Goal: Check status: Check status

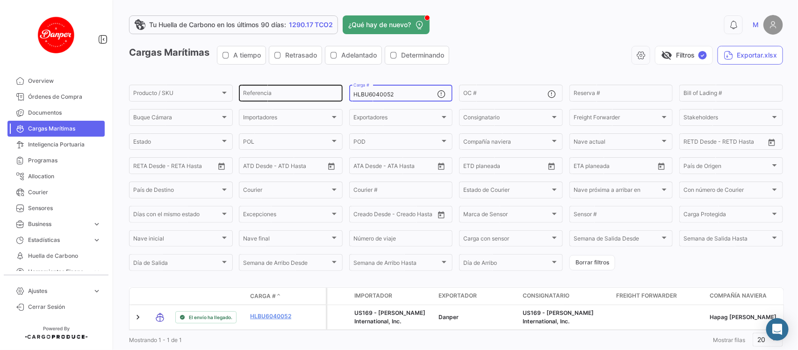
drag, startPoint x: 411, startPoint y: 91, endPoint x: 282, endPoint y: 93, distance: 129.5
click at [0, 0] on div "Producto / SKU Producto / SKU Referencia HLBU6040052 Carga # OC # Reserva # Bil…" at bounding box center [0, 0] width 0 height 0
paste input "ZMOU8878699"
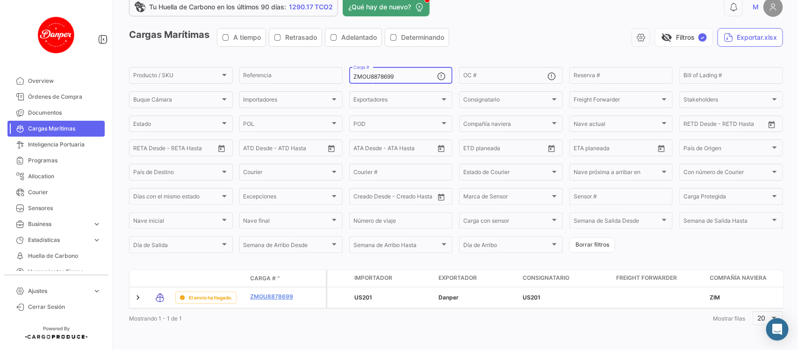
scroll to position [30, 0]
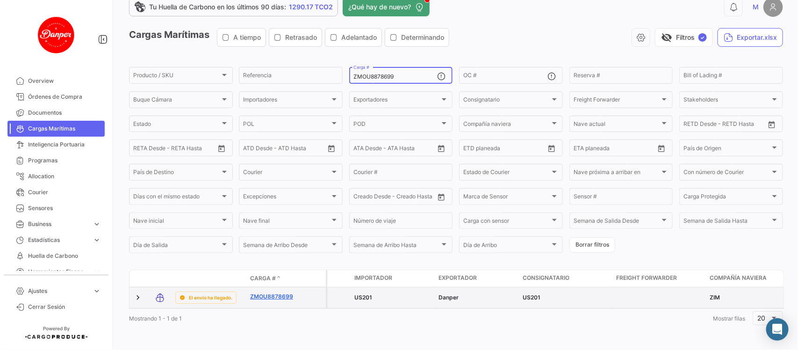
type input "ZMOU8878699"
click at [281, 292] on link "ZMOU8878699" at bounding box center [274, 296] width 49 height 8
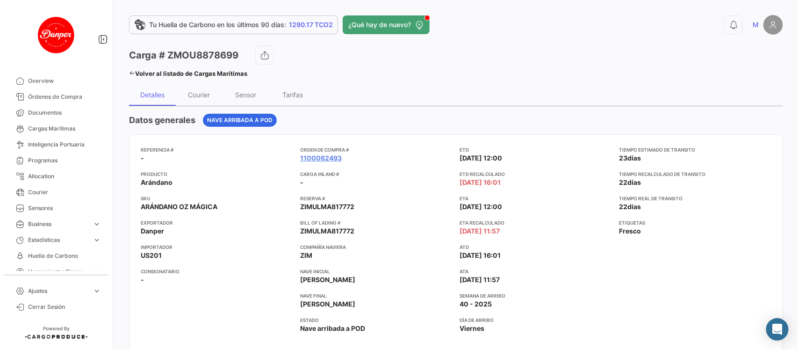
scroll to position [26, 0]
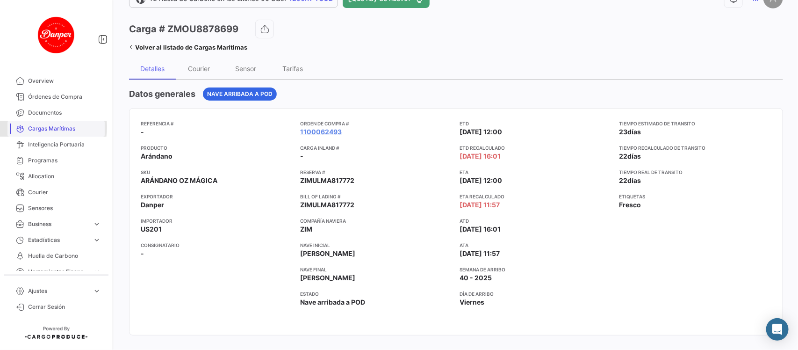
click at [40, 127] on span "Cargas Marítimas" at bounding box center [64, 128] width 73 height 8
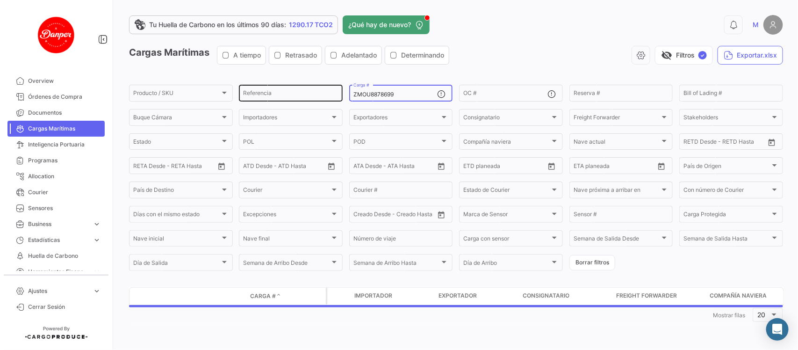
drag, startPoint x: 414, startPoint y: 94, endPoint x: 242, endPoint y: 87, distance: 172.2
click at [0, 0] on div "Producto / SKU Producto / SKU Referencia ZMOU8878699 Carga # OC # Reserva # Bil…" at bounding box center [0, 0] width 0 height 0
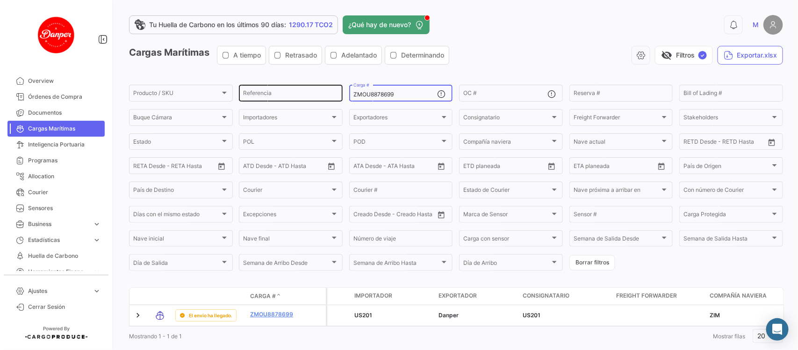
paste input "OERU4335172"
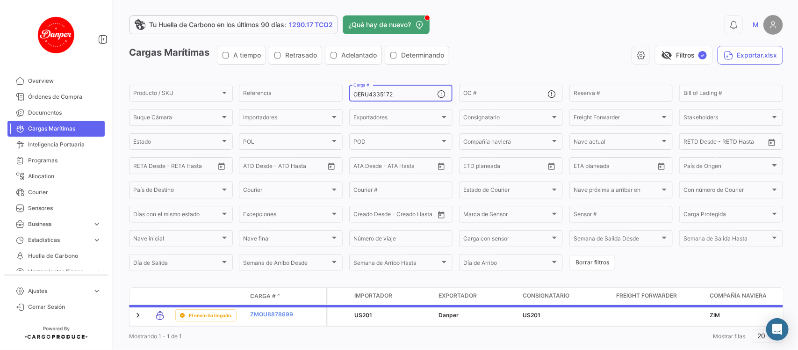
scroll to position [30, 0]
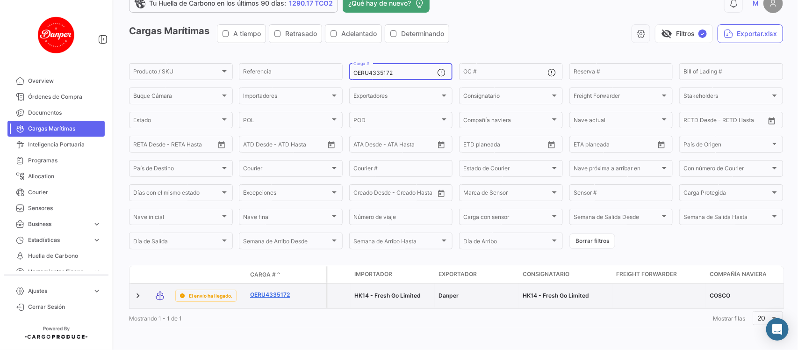
type input "OERU4335172"
click at [269, 290] on link "OERU4335172" at bounding box center [274, 294] width 49 height 8
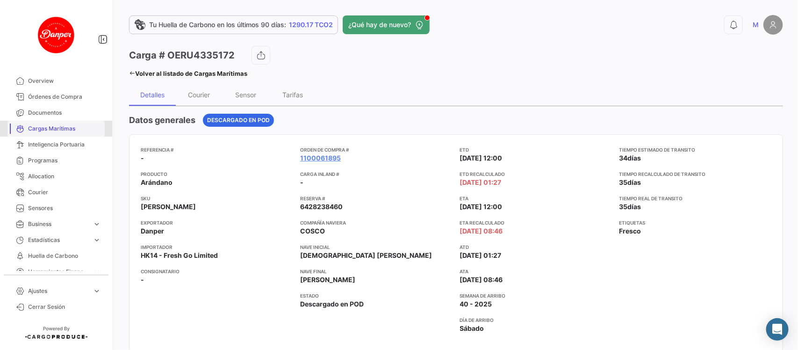
click at [62, 127] on span "Cargas Marítimas" at bounding box center [64, 128] width 73 height 8
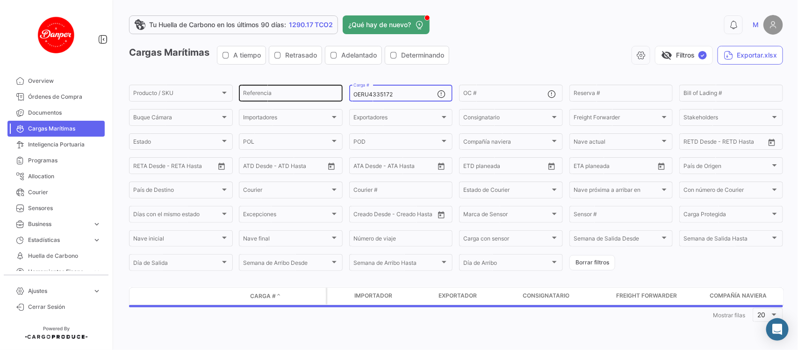
drag, startPoint x: 424, startPoint y: 93, endPoint x: 257, endPoint y: 93, distance: 166.9
click at [0, 0] on div "Producto / SKU Producto / SKU Referencia OERU4335172 Carga # OC # Reserva # Bil…" at bounding box center [0, 0] width 0 height 0
paste input "SZLU9516496"
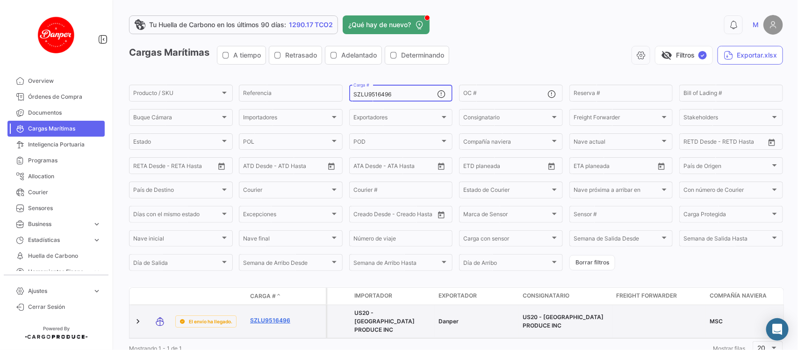
type input "SZLU9516496"
click at [272, 316] on link "SZLU9516496" at bounding box center [274, 320] width 49 height 8
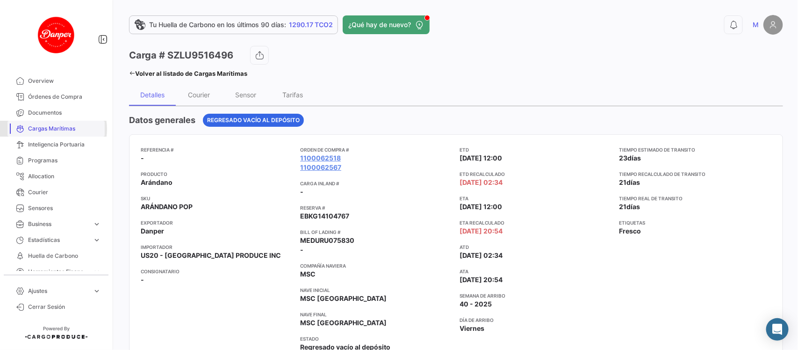
click at [51, 129] on span "Cargas Marítimas" at bounding box center [64, 128] width 73 height 8
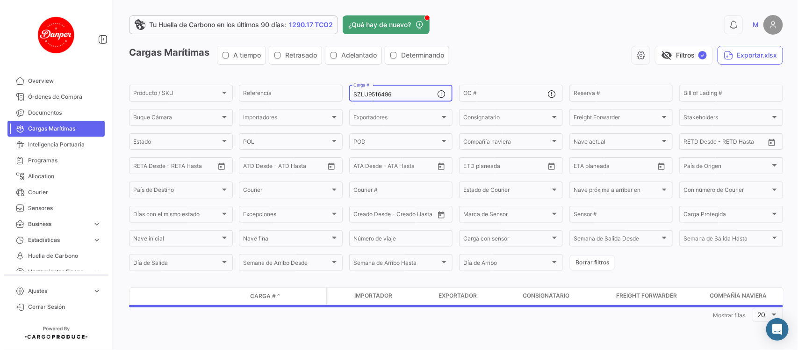
click at [400, 93] on div "SZLU9516496 Carga #" at bounding box center [395, 92] width 84 height 18
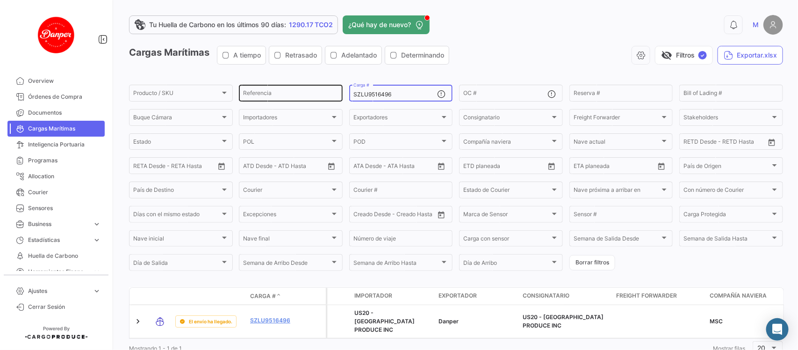
drag, startPoint x: 400, startPoint y: 93, endPoint x: 239, endPoint y: 97, distance: 160.9
click at [0, 0] on div "Producto / SKU Producto / SKU Referencia SZLU9516496 Carga # OC # Reserva # Bil…" at bounding box center [0, 0] width 0 height 0
paste input "MSDU9881198"
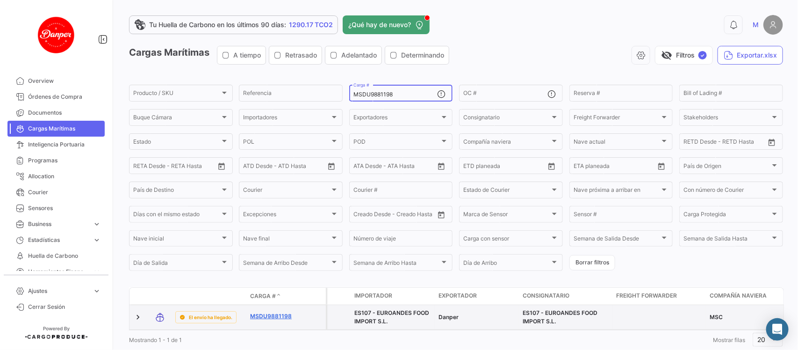
type input "MSDU9881198"
click at [276, 312] on link "MSDU9881198" at bounding box center [274, 316] width 49 height 8
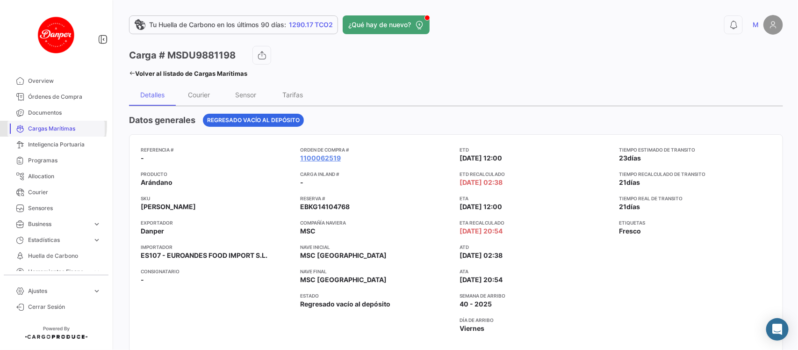
click at [29, 125] on span "Cargas Marítimas" at bounding box center [64, 128] width 73 height 8
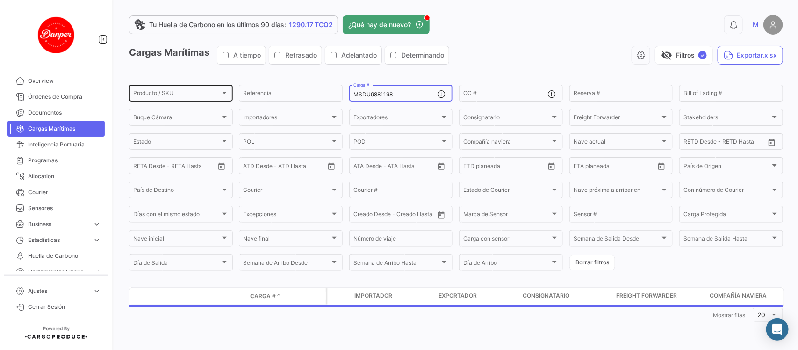
drag, startPoint x: 417, startPoint y: 97, endPoint x: 219, endPoint y: 85, distance: 198.5
click at [0, 0] on div "Producto / SKU Producto / SKU Referencia MSDU9881198 Carga # OC # Reserva # Bil…" at bounding box center [0, 0] width 0 height 0
paste input "609810"
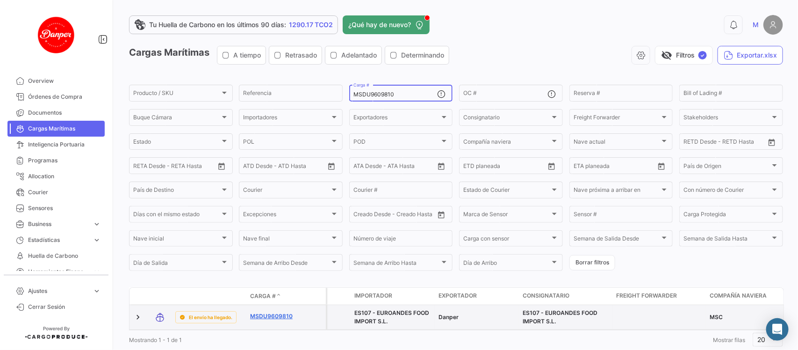
type input "MSDU9609810"
click at [267, 315] on link "MSDU9609810" at bounding box center [274, 316] width 49 height 8
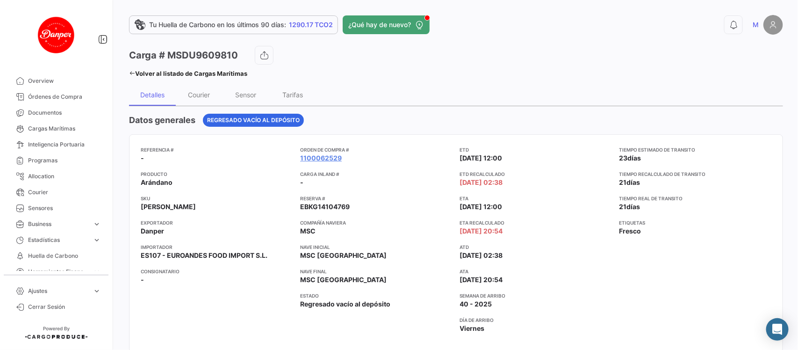
scroll to position [10, 0]
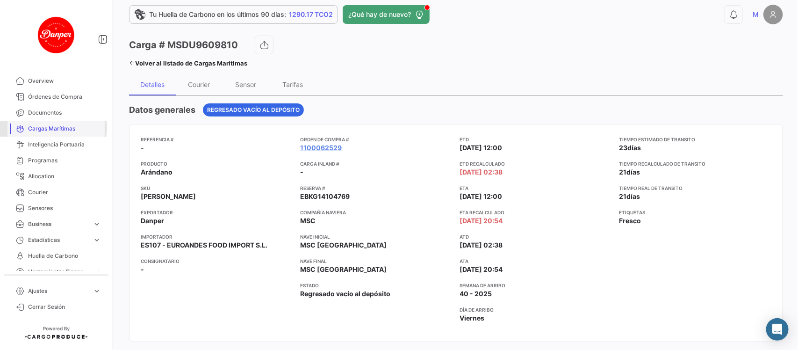
click at [52, 128] on span "Cargas Marítimas" at bounding box center [64, 128] width 73 height 8
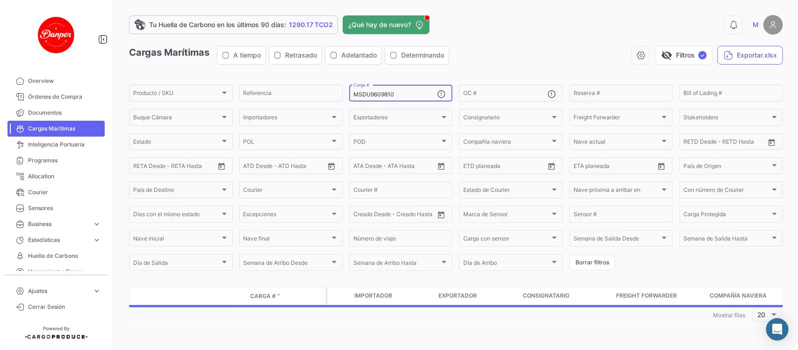
drag, startPoint x: 404, startPoint y: 92, endPoint x: 255, endPoint y: 78, distance: 149.7
click at [255, 78] on app-list-header "Cargas Marítimas A tiempo Retrasado Adelantado Determinando visibility_off Filt…" at bounding box center [456, 159] width 654 height 226
paste input "FBIU5425916"
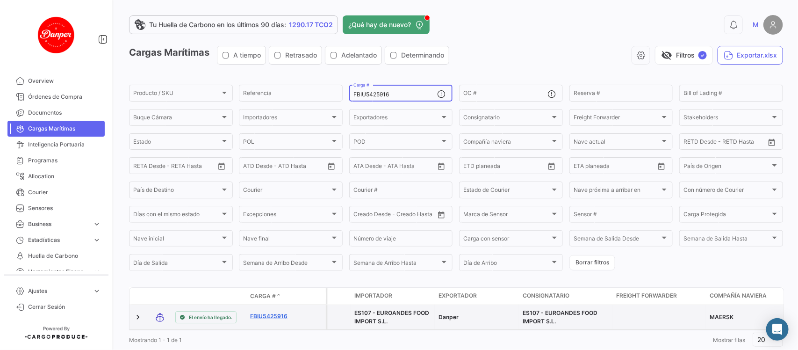
type input "FBIU5425916"
click at [269, 318] on link "FBIU5425916" at bounding box center [274, 316] width 49 height 8
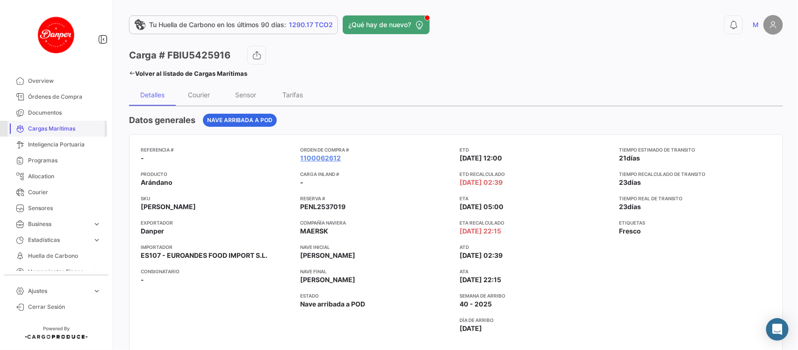
click at [32, 129] on span "Cargas Marítimas" at bounding box center [64, 128] width 73 height 8
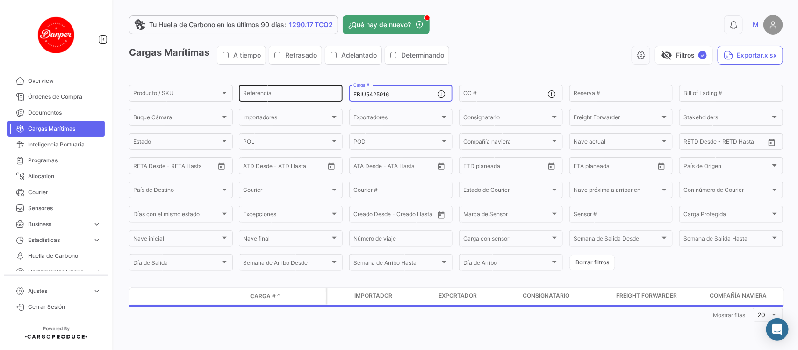
drag, startPoint x: 412, startPoint y: 92, endPoint x: 268, endPoint y: 93, distance: 144.4
click at [0, 0] on div "Producto / SKU Producto / SKU Referencia FBIU5425916 Carga # OC # Reserva # Bil…" at bounding box center [0, 0] width 0 height 0
paste input "SILU7043975"
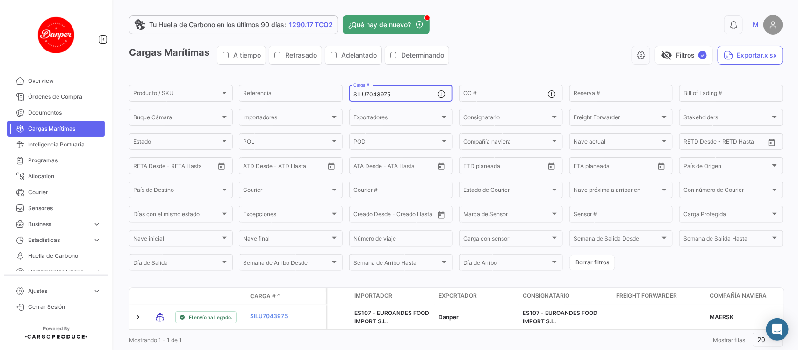
scroll to position [30, 0]
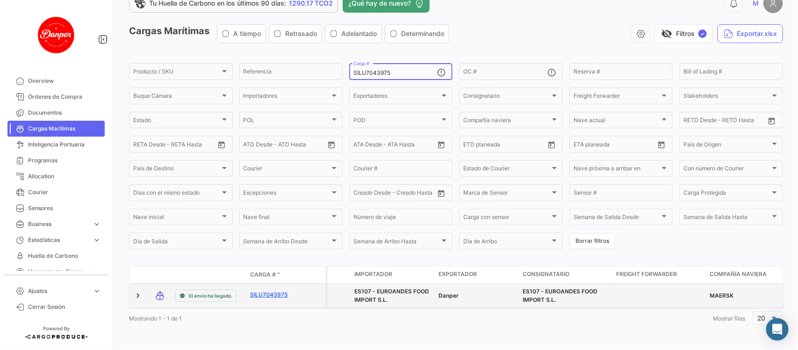
type input "SILU7043975"
click at [261, 290] on link "SILU7043975" at bounding box center [274, 294] width 49 height 8
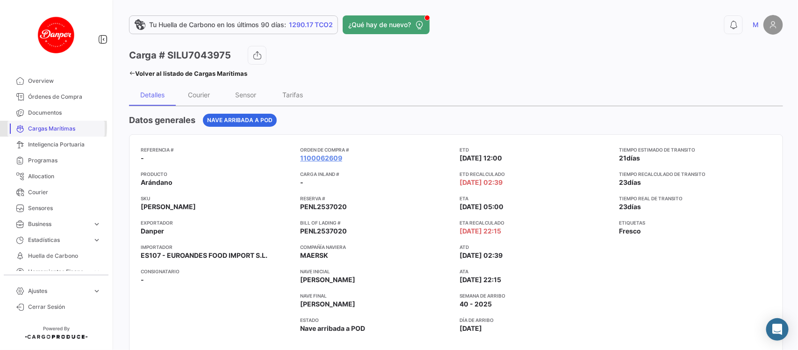
click at [40, 127] on span "Cargas Marítimas" at bounding box center [64, 128] width 73 height 8
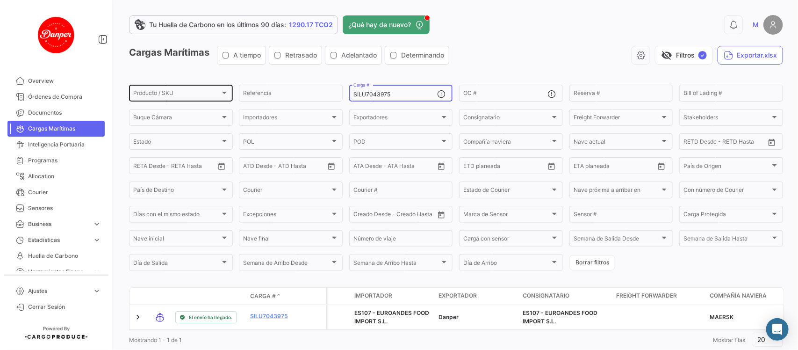
drag, startPoint x: 398, startPoint y: 97, endPoint x: 216, endPoint y: 85, distance: 182.7
click at [0, 0] on div "Producto / SKU Producto / SKU Referencia SILU7043975 Carga # OC # Reserva # Bil…" at bounding box center [0, 0] width 0 height 0
paste input "CXRU1425263"
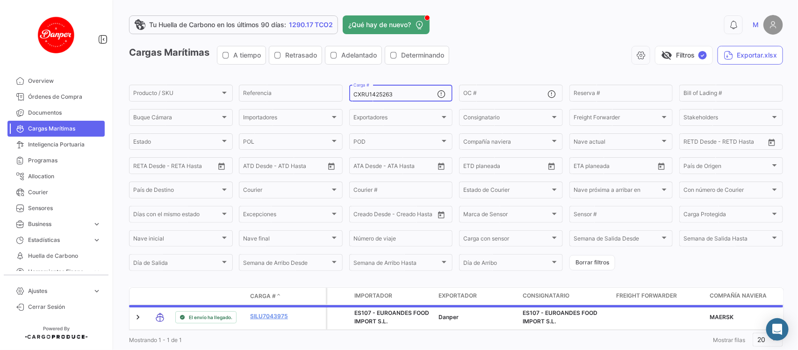
scroll to position [30, 0]
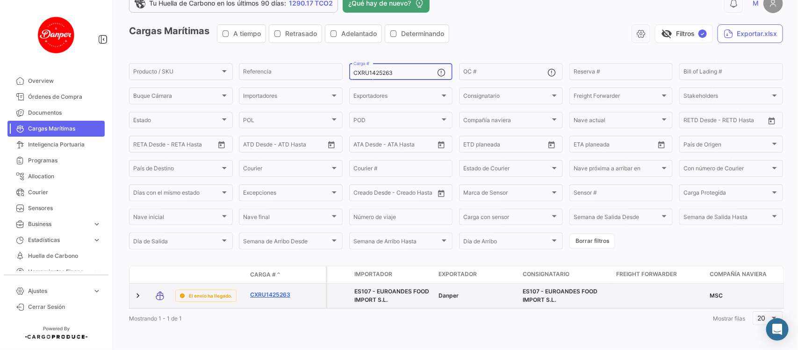
type input "CXRU1425263"
click at [269, 290] on link "CXRU1425263" at bounding box center [274, 294] width 49 height 8
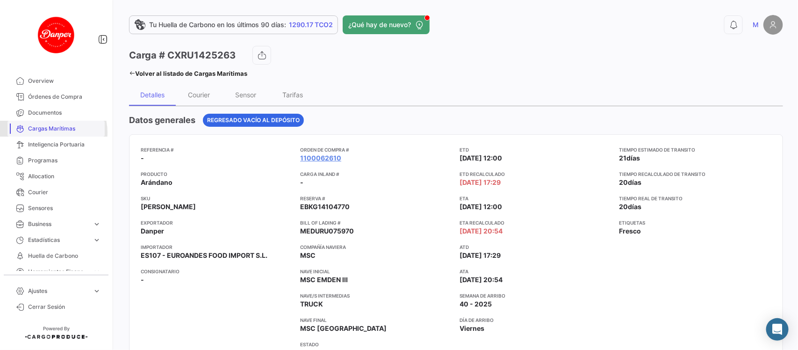
click at [49, 132] on span "Cargas Marítimas" at bounding box center [64, 128] width 73 height 8
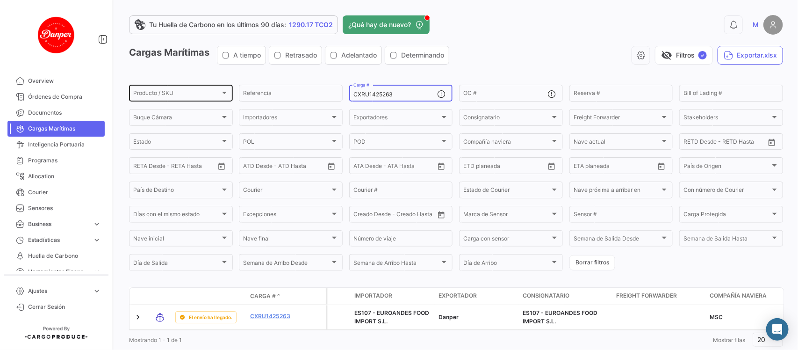
drag, startPoint x: 400, startPoint y: 93, endPoint x: 210, endPoint y: 92, distance: 189.8
click at [0, 0] on div "Producto / SKU Producto / SKU Referencia CXRU1425263 Carga # OC # Reserva # Bil…" at bounding box center [0, 0] width 0 height 0
paste input "TRIU8017316"
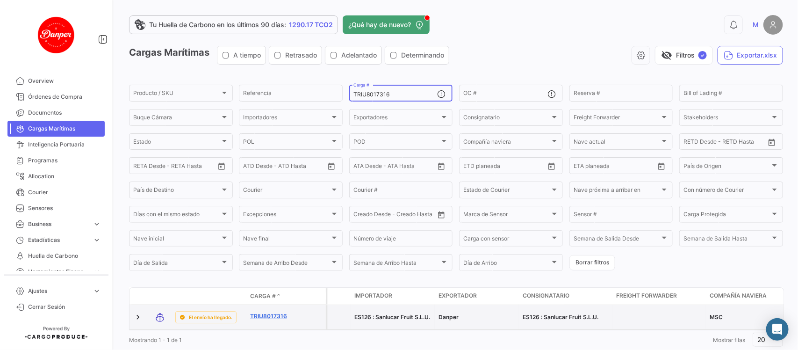
type input "TRIU8017316"
click at [273, 314] on link "TRIU8017316" at bounding box center [274, 316] width 49 height 8
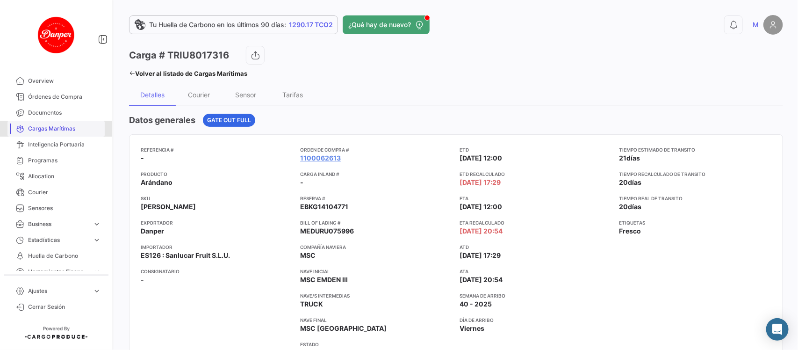
click at [56, 127] on span "Cargas Marítimas" at bounding box center [64, 128] width 73 height 8
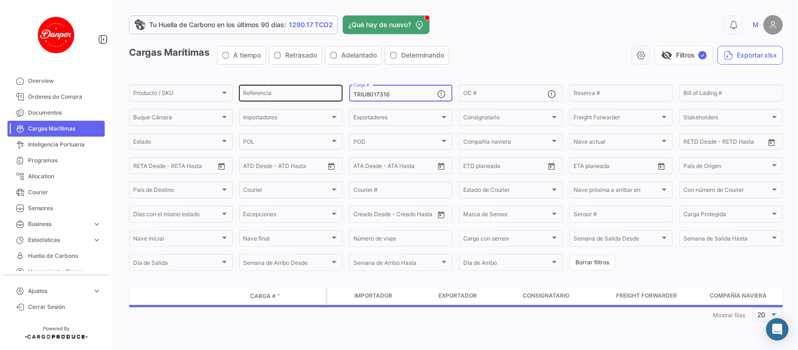
drag, startPoint x: 398, startPoint y: 97, endPoint x: 302, endPoint y: 100, distance: 95.9
click at [0, 0] on div "Producto / SKU Producto / SKU Referencia TRIU8017316 Carga # OC # Reserva # Bil…" at bounding box center [0, 0] width 0 height 0
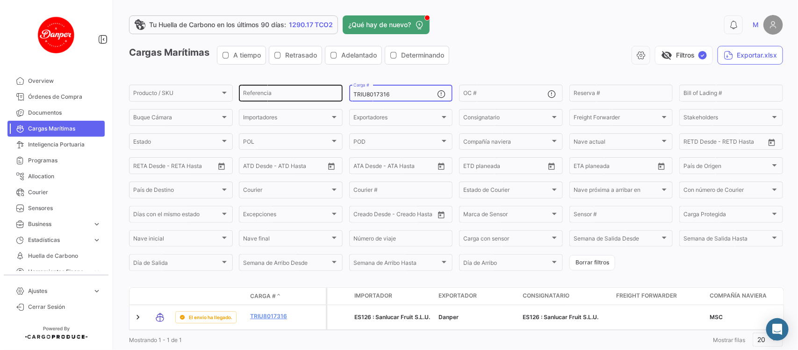
paste input "SZLU946474"
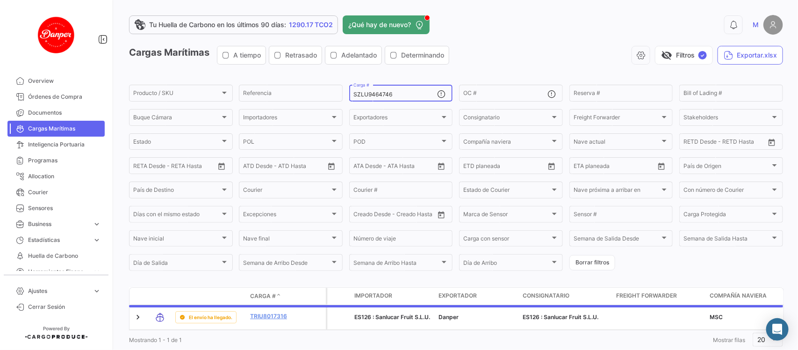
scroll to position [30, 0]
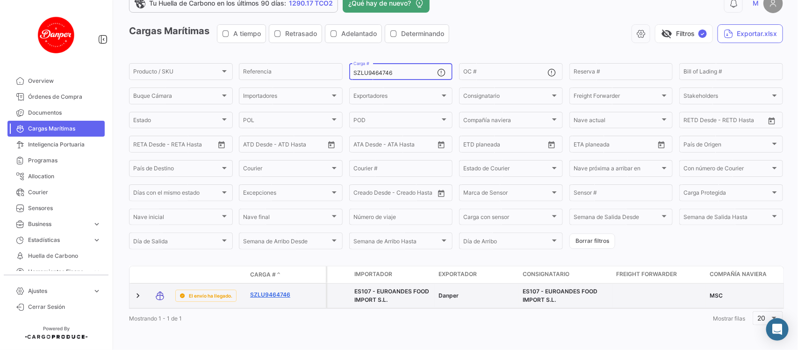
type input "SZLU9464746"
click at [268, 290] on link "SZLU9464746" at bounding box center [274, 294] width 49 height 8
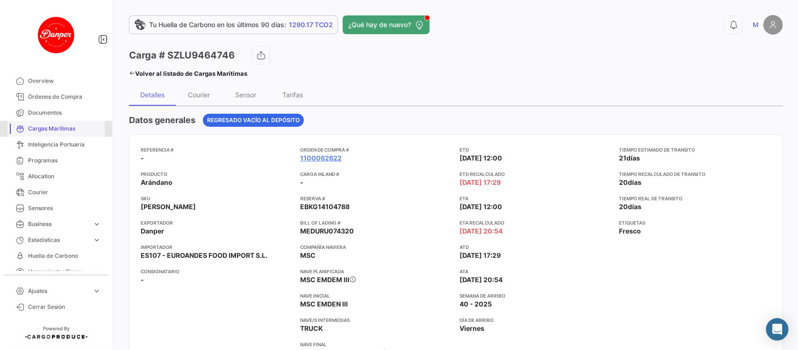
click at [63, 127] on span "Cargas Marítimas" at bounding box center [64, 128] width 73 height 8
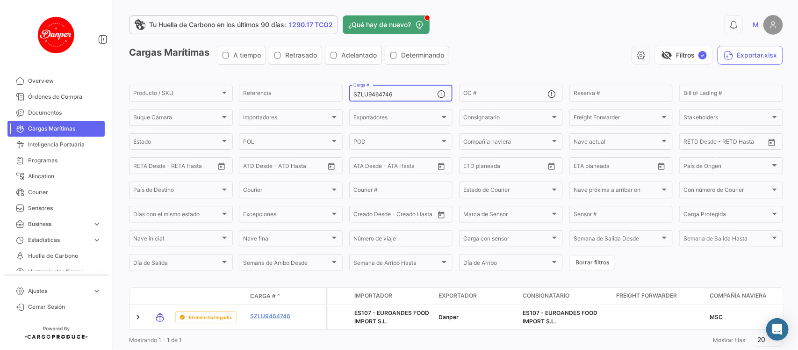
drag, startPoint x: 417, startPoint y: 92, endPoint x: 272, endPoint y: 80, distance: 145.0
click at [272, 80] on app-list-header "Cargas Marítimas A tiempo Retrasado Adelantado Determinando visibility_off Filt…" at bounding box center [456, 159] width 654 height 226
paste input "MEDU9629907"
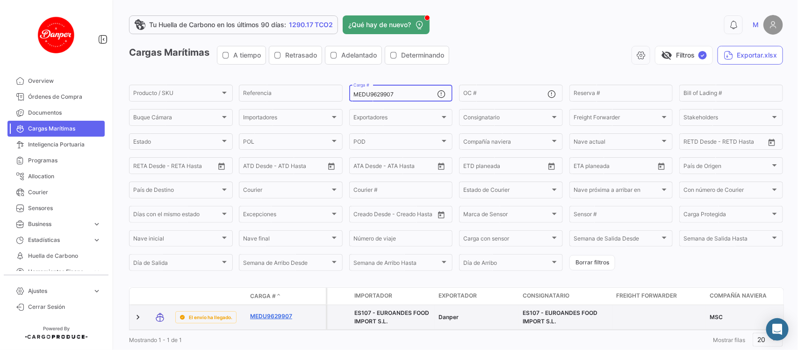
type input "MEDU9629907"
click at [262, 313] on link "MEDU9629907" at bounding box center [274, 316] width 49 height 8
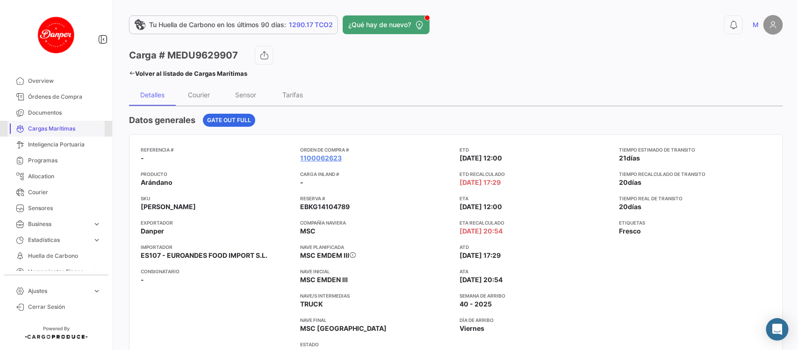
click at [56, 131] on span "Cargas Marítimas" at bounding box center [64, 128] width 73 height 8
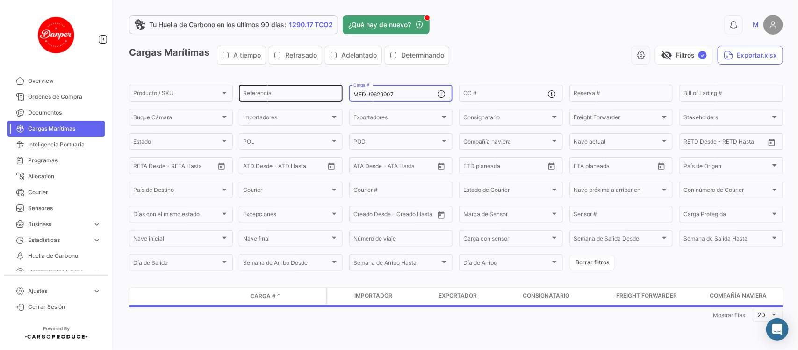
drag, startPoint x: 414, startPoint y: 94, endPoint x: 288, endPoint y: 83, distance: 125.7
click at [0, 0] on div "Producto / SKU Producto / SKU Referencia MEDU9629907 Carga # OC # Reserva # Bil…" at bounding box center [0, 0] width 0 height 0
paste input "TTNU8488311"
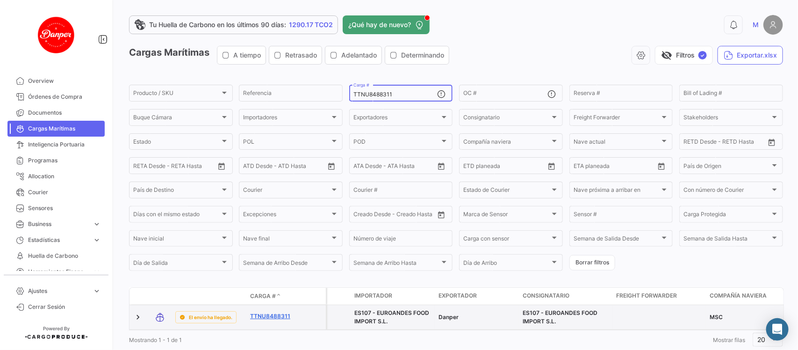
type input "TTNU8488311"
click at [269, 316] on link "TTNU8488311" at bounding box center [274, 316] width 49 height 8
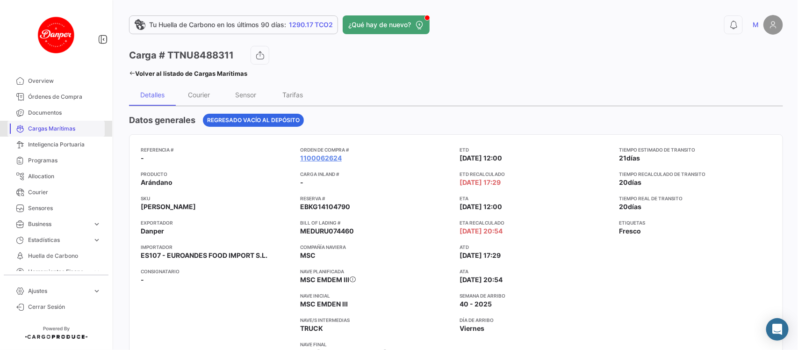
click at [57, 131] on span "Cargas Marítimas" at bounding box center [64, 128] width 73 height 8
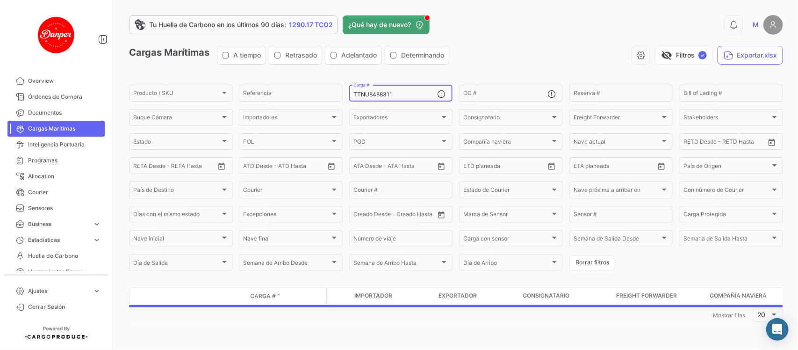
drag, startPoint x: 402, startPoint y: 94, endPoint x: 243, endPoint y: 73, distance: 160.8
click at [243, 73] on app-list-header "Cargas Marítimas A tiempo Retrasado Adelantado Determinando visibility_off Filt…" at bounding box center [456, 159] width 654 height 226
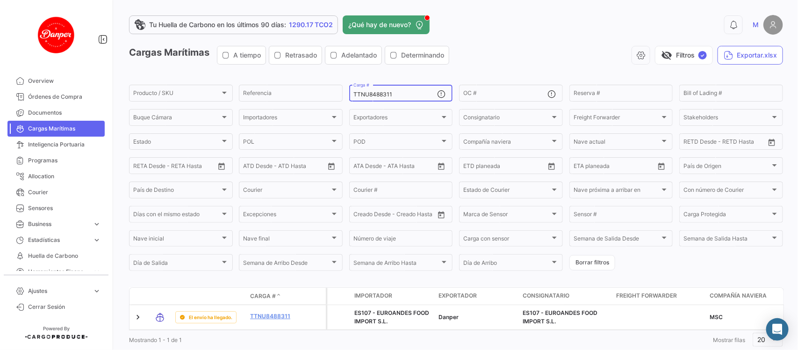
paste input "SEGU9203060"
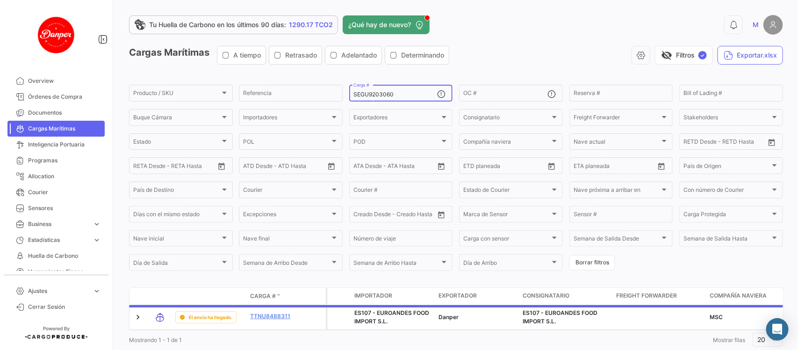
scroll to position [30, 0]
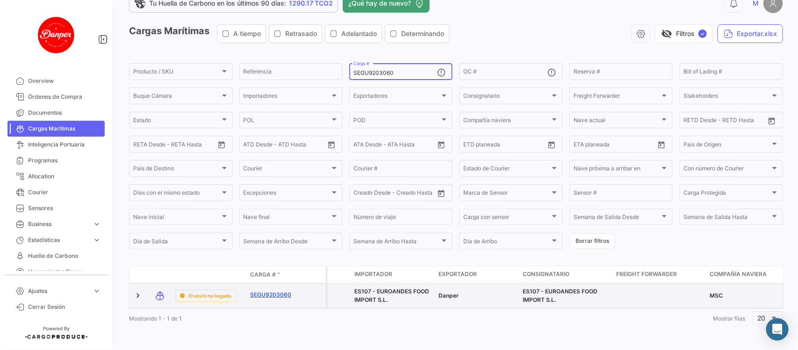
type input "SEGU9203060"
click at [273, 290] on link "SEGU9203060" at bounding box center [274, 294] width 49 height 8
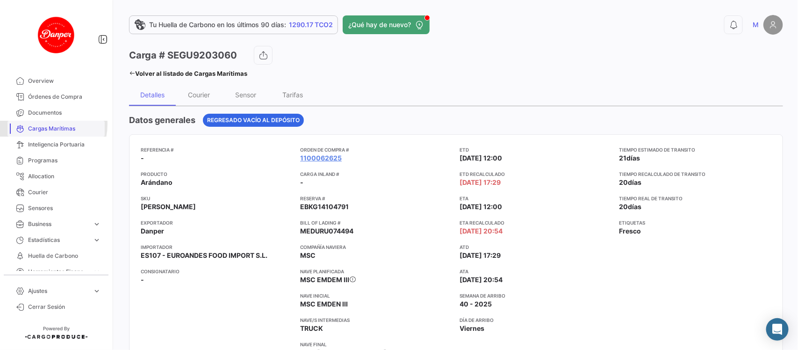
click at [43, 124] on span "Cargas Marítimas" at bounding box center [64, 128] width 73 height 8
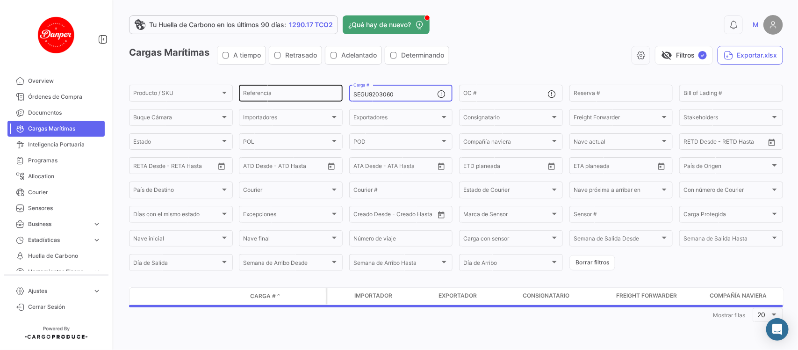
drag, startPoint x: 402, startPoint y: 94, endPoint x: 258, endPoint y: 86, distance: 144.7
click at [0, 0] on div "Producto / SKU Producto / SKU Referencia SEGU9203060 Carga # OC # Reserva # Bil…" at bounding box center [0, 0] width 0 height 0
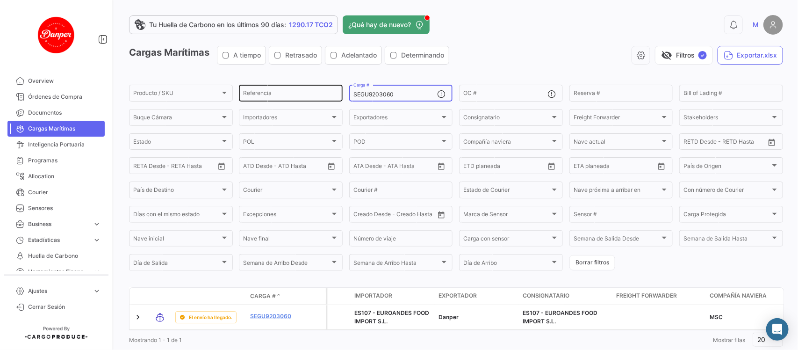
paste input "MSDU962229"
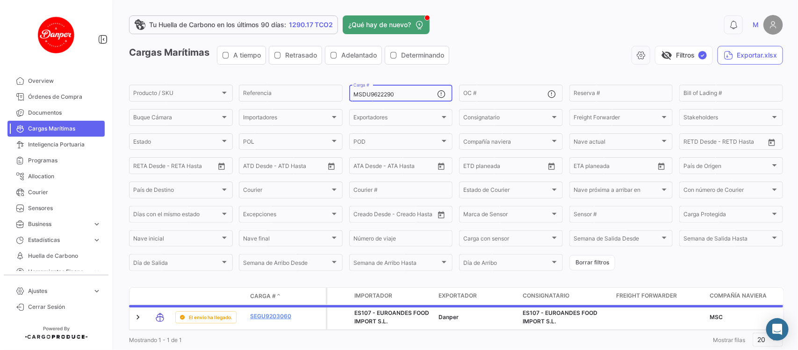
scroll to position [30, 0]
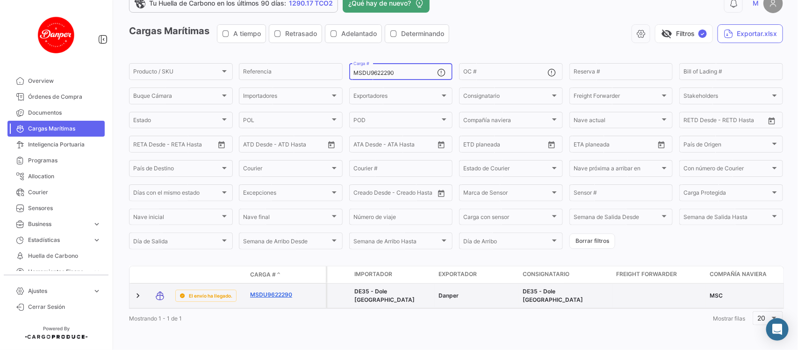
type input "MSDU9622290"
click at [274, 290] on link "MSDU9622290" at bounding box center [274, 294] width 49 height 8
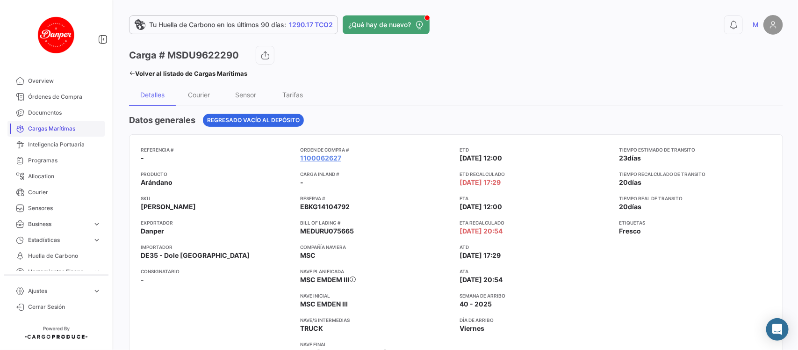
click at [56, 121] on link "Cargas Marítimas" at bounding box center [55, 129] width 97 height 16
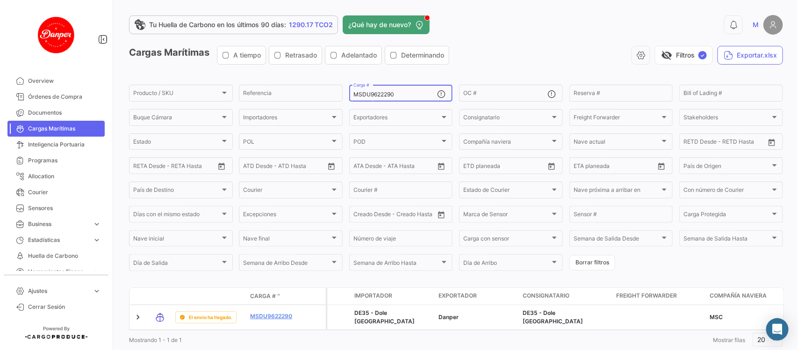
drag, startPoint x: 424, startPoint y: 95, endPoint x: 253, endPoint y: 82, distance: 171.1
click at [253, 82] on app-list-header "Cargas Marítimas A tiempo Retrasado Adelantado Determinando visibility_off Filt…" at bounding box center [456, 159] width 654 height 226
paste input "HLBU6043391"
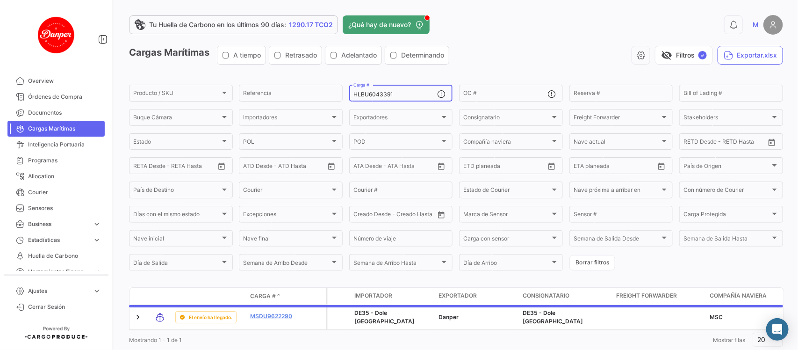
scroll to position [30, 0]
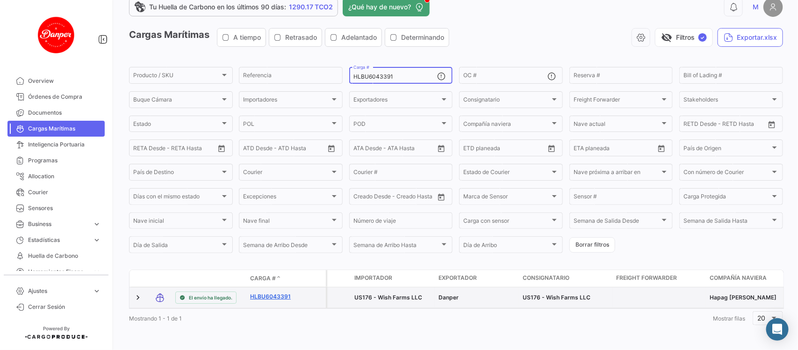
type input "HLBU6043391"
click at [269, 292] on link "HLBU6043391" at bounding box center [274, 296] width 49 height 8
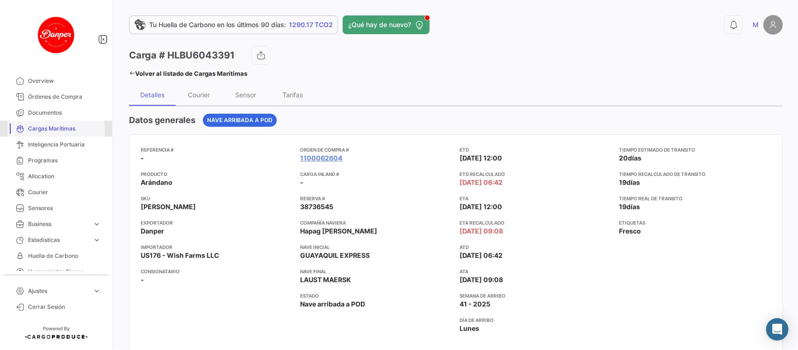
click at [77, 134] on link "Cargas Marítimas" at bounding box center [55, 129] width 97 height 16
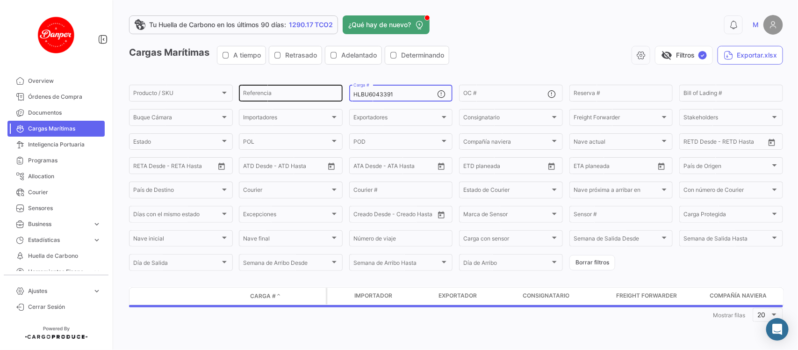
drag, startPoint x: 424, startPoint y: 97, endPoint x: 244, endPoint y: 91, distance: 179.6
click at [0, 0] on div "Producto / SKU Producto / SKU Referencia HLBU6043391 Carga # OC # Reserva # Bil…" at bounding box center [0, 0] width 0 height 0
paste input "MNBU405936"
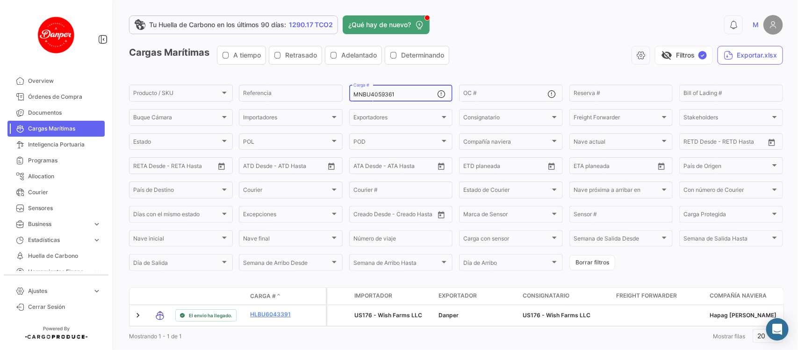
scroll to position [30, 0]
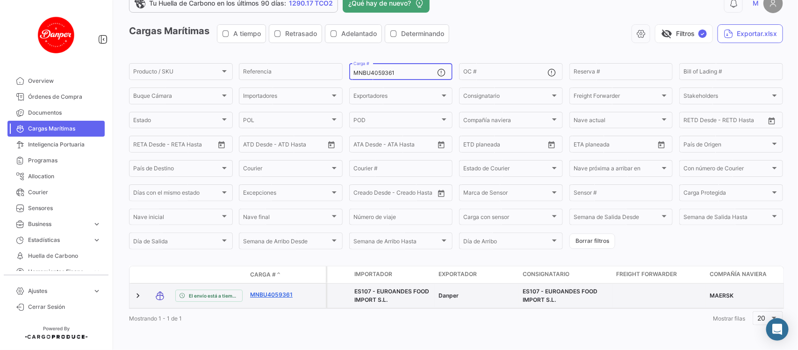
type input "MNBU4059361"
click at [269, 290] on link "MNBU4059361" at bounding box center [274, 294] width 49 height 8
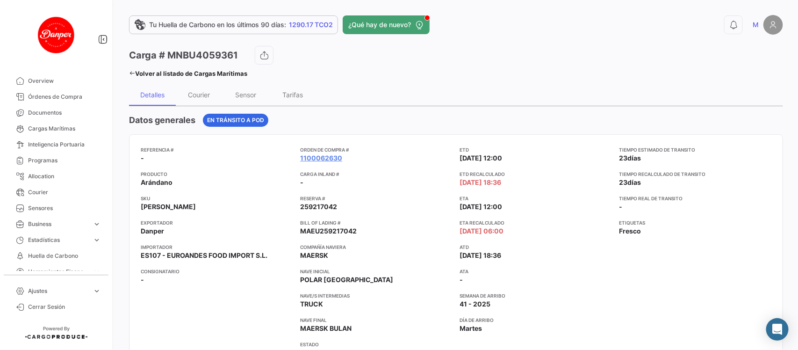
scroll to position [36, 0]
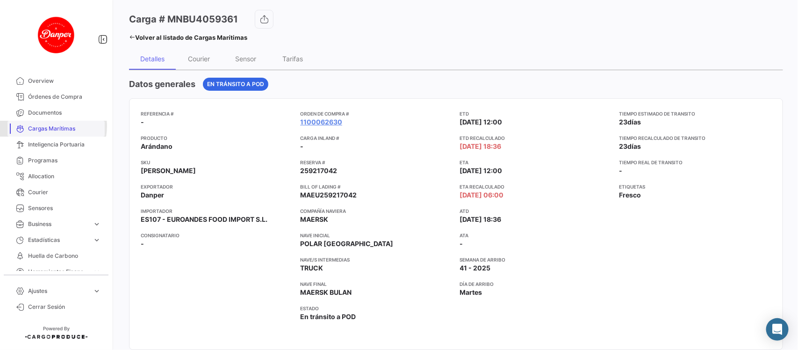
click at [47, 126] on span "Cargas Marítimas" at bounding box center [64, 128] width 73 height 8
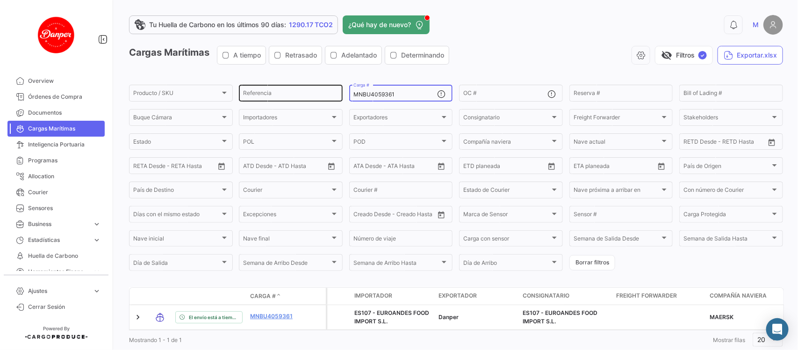
drag, startPoint x: 417, startPoint y: 97, endPoint x: 296, endPoint y: 95, distance: 120.6
click at [0, 0] on div "Producto / SKU Producto / SKU Referencia MNBU4059361 Carga # OC # Reserva # Bil…" at bounding box center [0, 0] width 0 height 0
paste input "SUDU6063200"
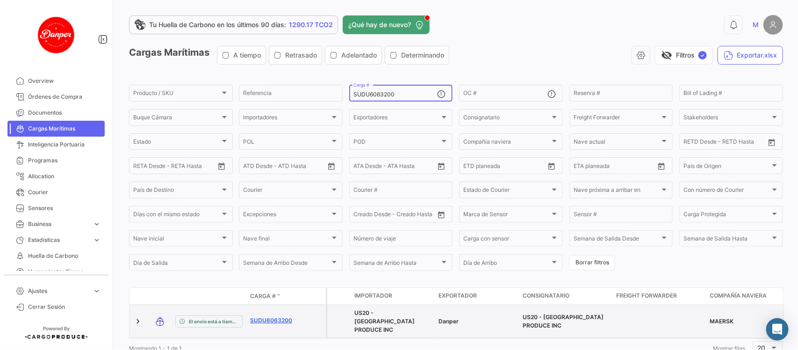
type input "SUDU6063200"
click at [259, 316] on link "SUDU6063200" at bounding box center [274, 320] width 49 height 8
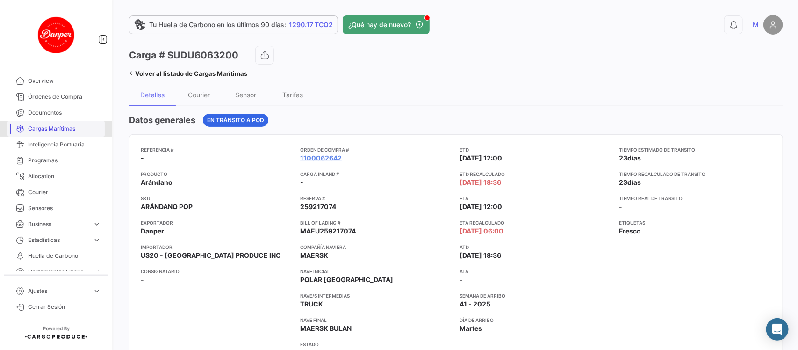
click at [69, 128] on span "Cargas Marítimas" at bounding box center [64, 128] width 73 height 8
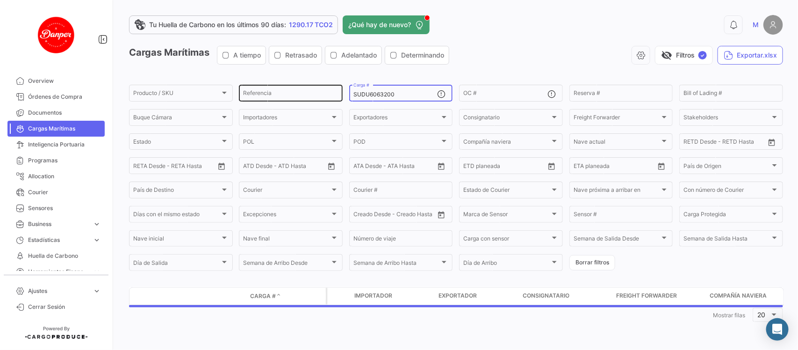
drag, startPoint x: 405, startPoint y: 91, endPoint x: 259, endPoint y: 86, distance: 145.5
click at [0, 0] on div "Producto / SKU Producto / SKU Referencia SUDU6063200 Carga # OC # Reserva # Bil…" at bounding box center [0, 0] width 0 height 0
paste input "MNBU0228592"
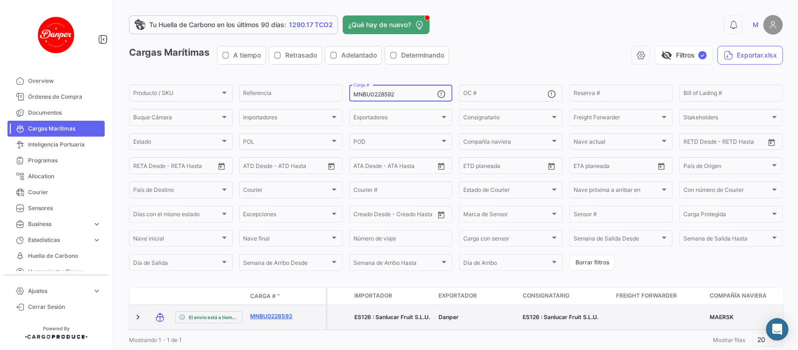
type input "MNBU0228592"
click at [269, 317] on link "MNBU0228592" at bounding box center [274, 316] width 49 height 8
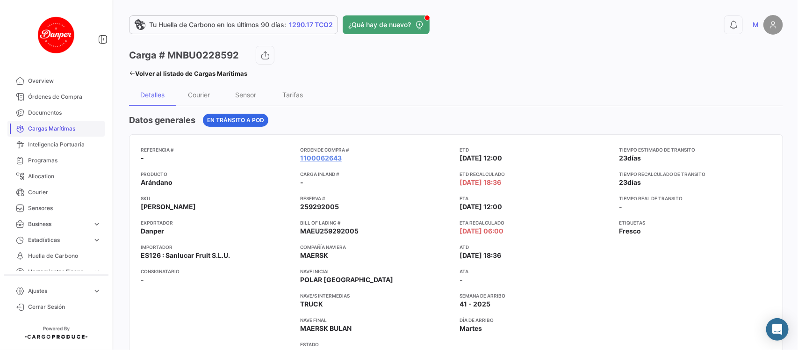
click at [42, 133] on link "Cargas Marítimas" at bounding box center [55, 129] width 97 height 16
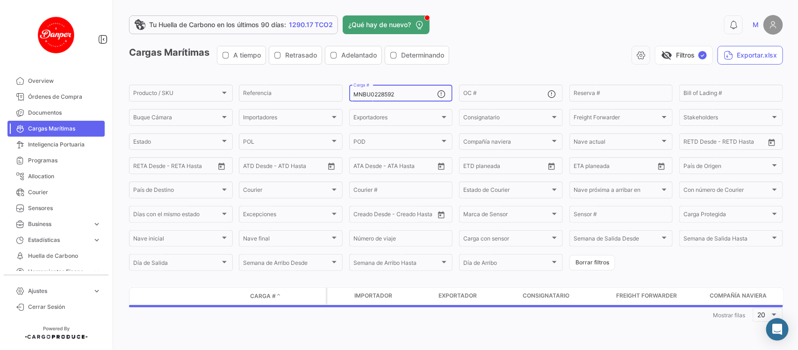
drag, startPoint x: 417, startPoint y: 94, endPoint x: 246, endPoint y: 80, distance: 172.2
click at [246, 80] on app-list-header "Cargas Marítimas A tiempo Retrasado Adelantado Determinando visibility_off Filt…" at bounding box center [456, 159] width 654 height 226
paste input "3751647"
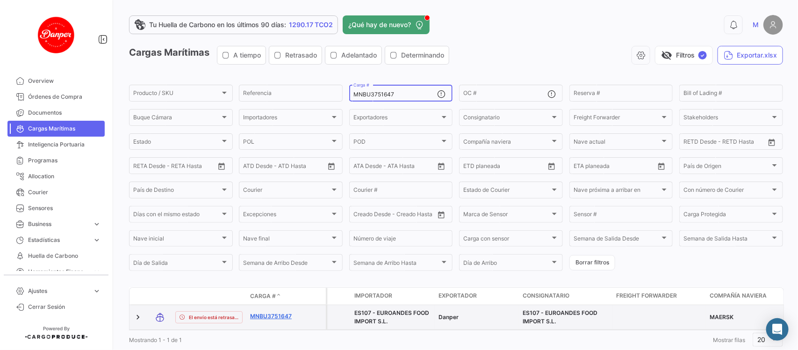
type input "MNBU3751647"
click at [284, 312] on link "MNBU3751647" at bounding box center [274, 316] width 49 height 8
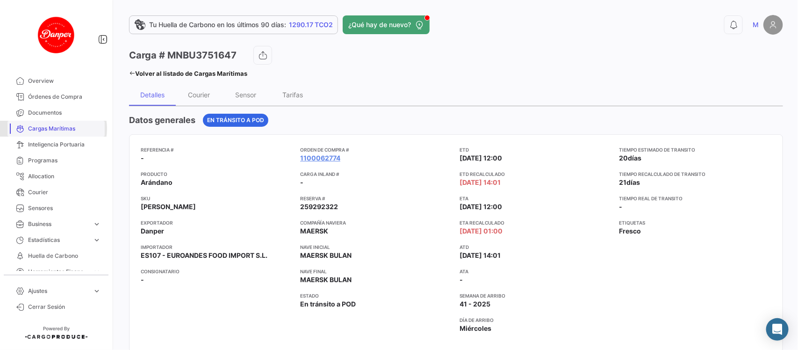
click at [52, 129] on span "Cargas Marítimas" at bounding box center [64, 128] width 73 height 8
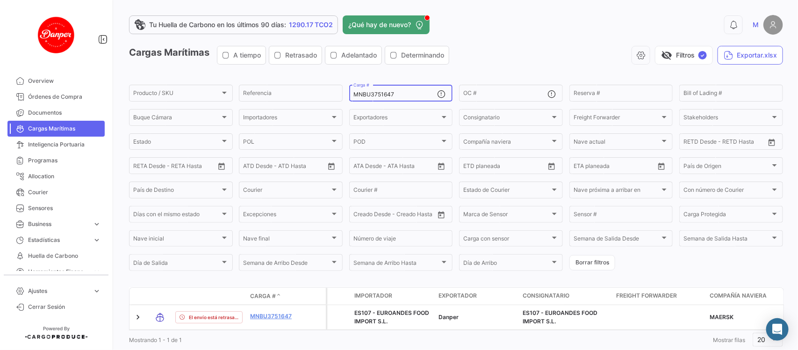
drag, startPoint x: 409, startPoint y: 93, endPoint x: 256, endPoint y: 82, distance: 153.7
click at [256, 82] on app-list-header "Cargas Marítimas A tiempo Retrasado Adelantado Determinando visibility_off Filt…" at bounding box center [456, 159] width 654 height 226
paste input "537430"
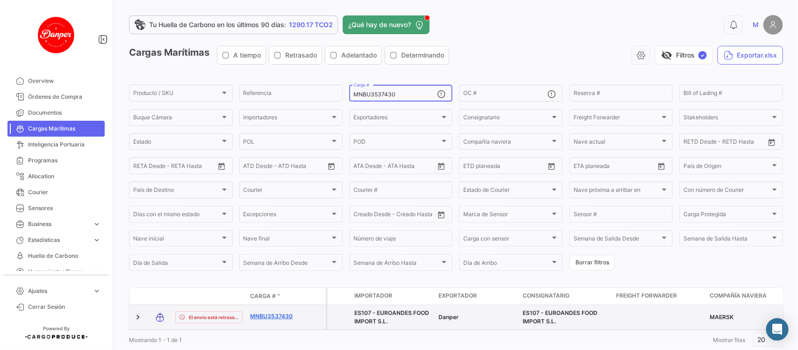
type input "MNBU3537430"
click at [267, 319] on link "MNBU3537430" at bounding box center [274, 316] width 49 height 8
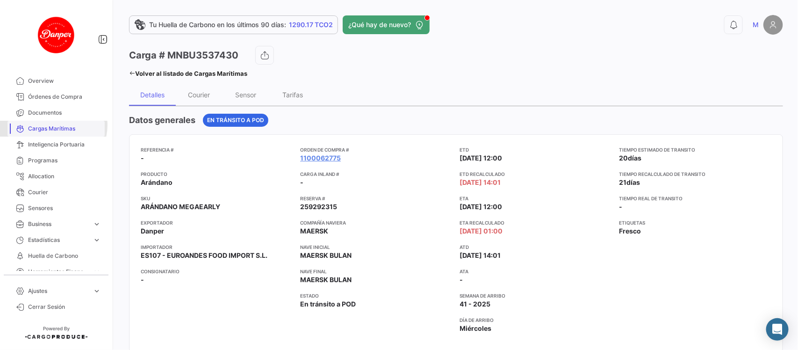
click at [52, 125] on span "Cargas Marítimas" at bounding box center [64, 128] width 73 height 8
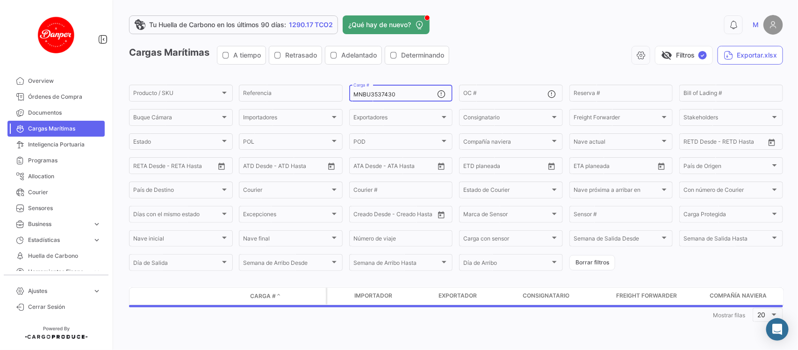
drag, startPoint x: 398, startPoint y: 92, endPoint x: 234, endPoint y: 73, distance: 165.6
click at [234, 73] on app-list-header "Cargas Marítimas A tiempo Retrasado Adelantado Determinando visibility_off Filt…" at bounding box center [456, 159] width 654 height 226
paste input "4357807"
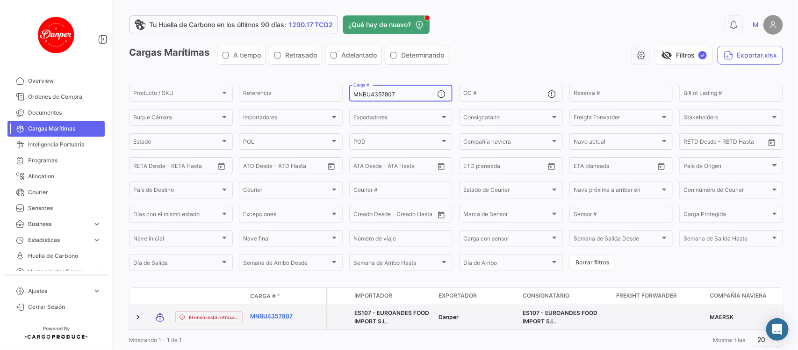
type input "MNBU4357807"
click at [262, 315] on link "MNBU4357807" at bounding box center [274, 316] width 49 height 8
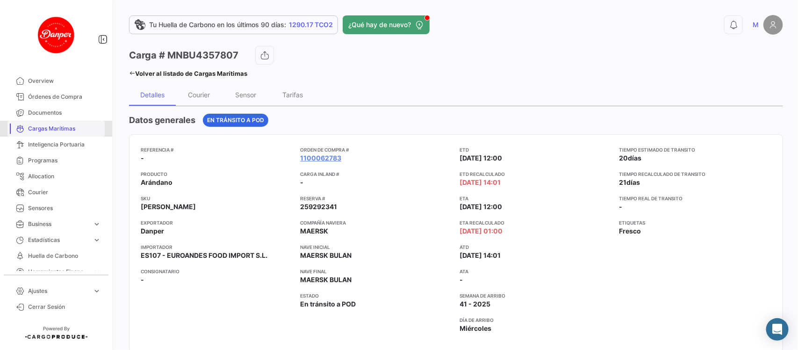
click at [70, 132] on span "Cargas Marítimas" at bounding box center [64, 128] width 73 height 8
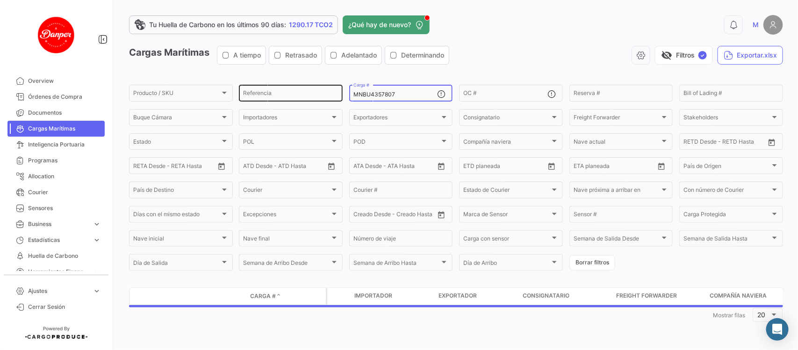
drag, startPoint x: 403, startPoint y: 94, endPoint x: 268, endPoint y: 93, distance: 135.1
click at [0, 0] on div "Producto / SKU Producto / SKU Referencia MNBU4357807 Carga # OC # Reserva # Bil…" at bounding box center [0, 0] width 0 height 0
paste input "0292185"
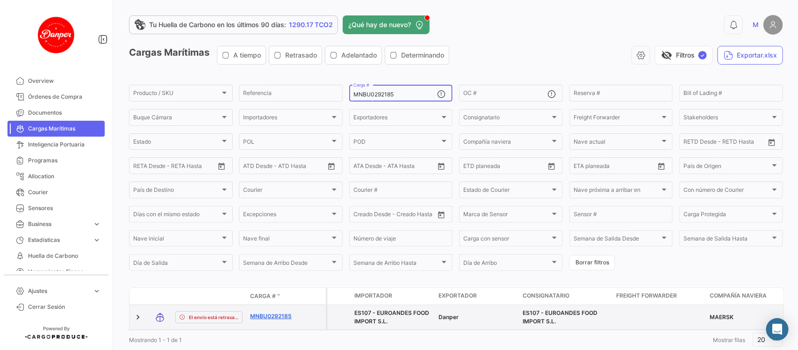
type input "MNBU0292185"
click at [273, 315] on link "MNBU0292185" at bounding box center [274, 316] width 49 height 8
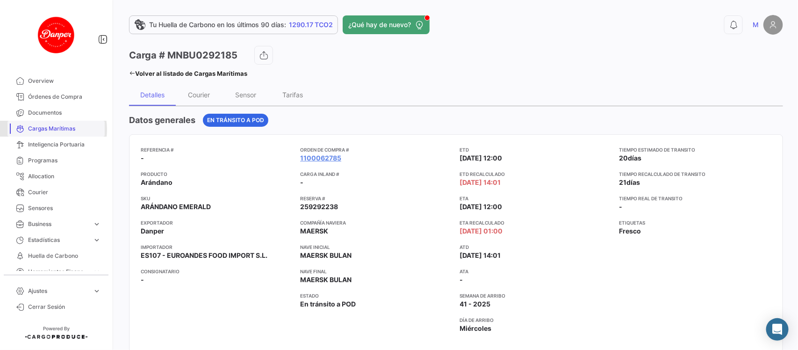
click at [43, 129] on span "Cargas Marítimas" at bounding box center [64, 128] width 73 height 8
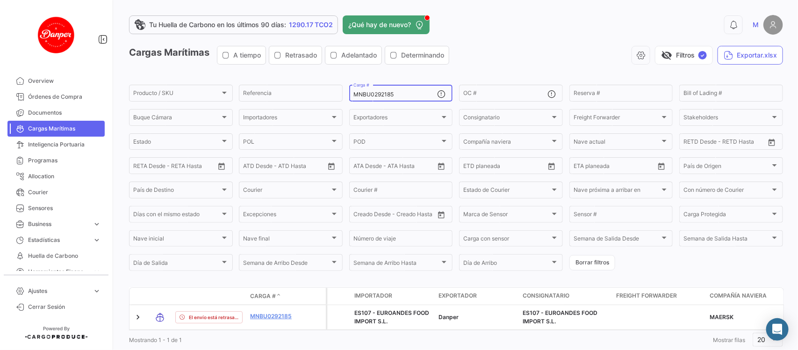
drag, startPoint x: 411, startPoint y: 95, endPoint x: 272, endPoint y: 82, distance: 139.9
click at [272, 82] on app-list-header "Cargas Marítimas A tiempo Retrasado Adelantado Determinando visibility_off Filt…" at bounding box center [456, 159] width 654 height 226
paste input "MAU1305267"
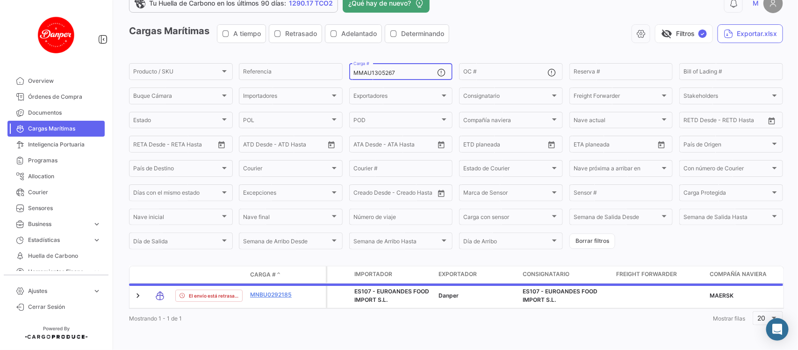
scroll to position [27, 0]
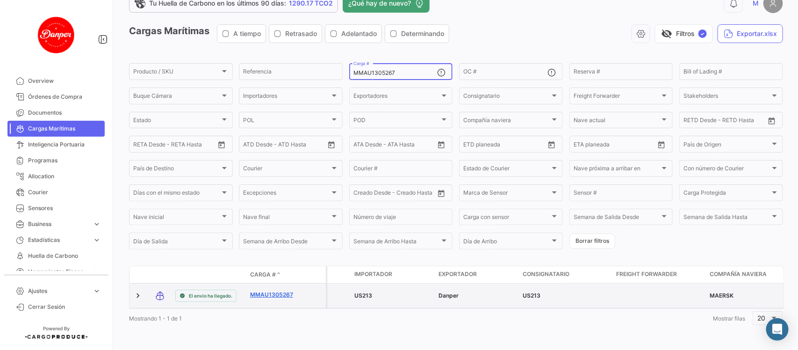
type input "MMAU1305267"
click at [279, 290] on link "MMAU1305267" at bounding box center [274, 294] width 49 height 8
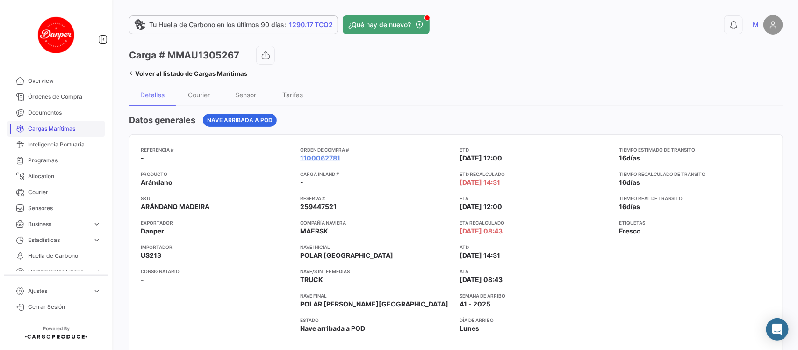
click at [59, 129] on span "Cargas Marítimas" at bounding box center [64, 128] width 73 height 8
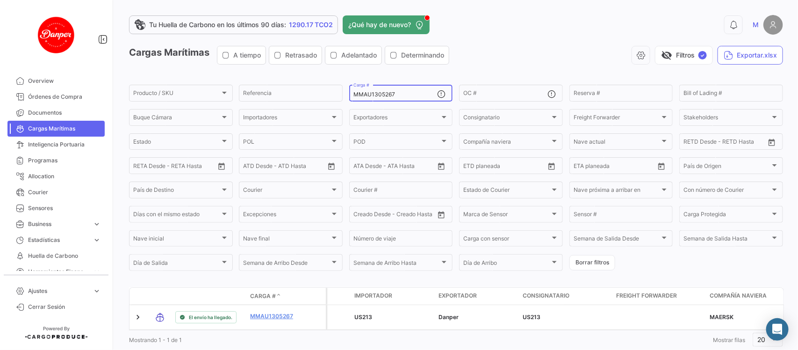
drag, startPoint x: 408, startPoint y: 96, endPoint x: 266, endPoint y: 76, distance: 143.5
click at [266, 76] on app-list-header "Cargas Marítimas A tiempo Retrasado Adelantado Determinando visibility_off Filt…" at bounding box center [456, 159] width 654 height 226
paste input "RFU0003746"
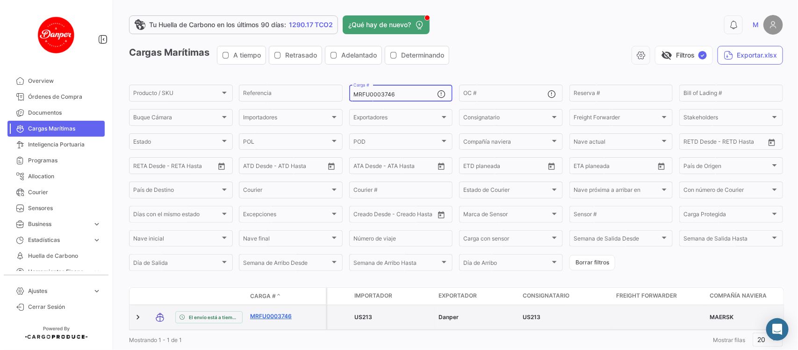
type input "MRFU0003746"
click at [275, 314] on link "MRFU0003746" at bounding box center [274, 316] width 49 height 8
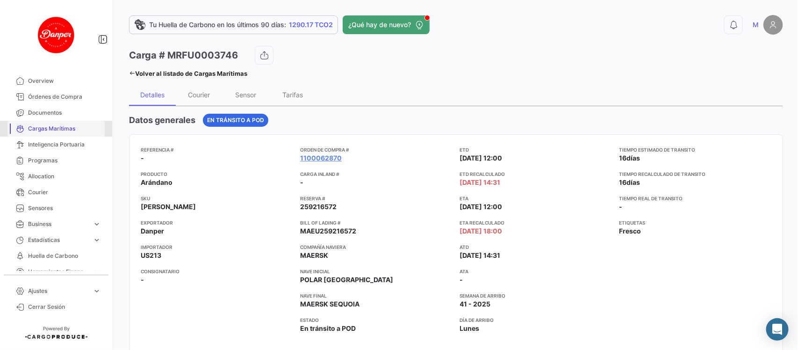
click at [61, 136] on link "Cargas Marítimas" at bounding box center [55, 129] width 97 height 16
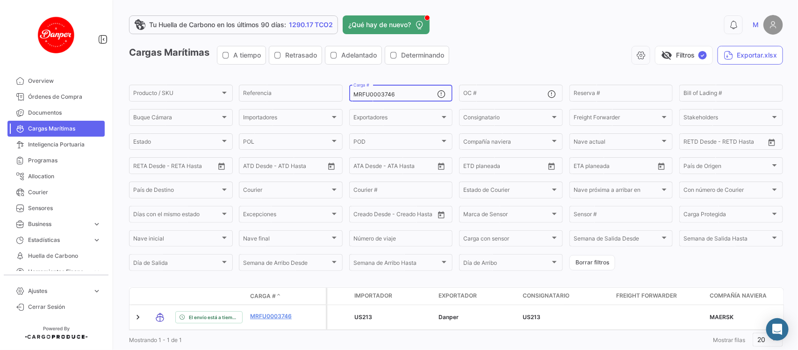
drag, startPoint x: 407, startPoint y: 97, endPoint x: 269, endPoint y: 67, distance: 141.1
click at [269, 67] on app-list-header "Cargas Marítimas A tiempo Retrasado Adelantado Determinando visibility_off Filt…" at bounding box center [456, 159] width 654 height 226
paste input "MAU1429289"
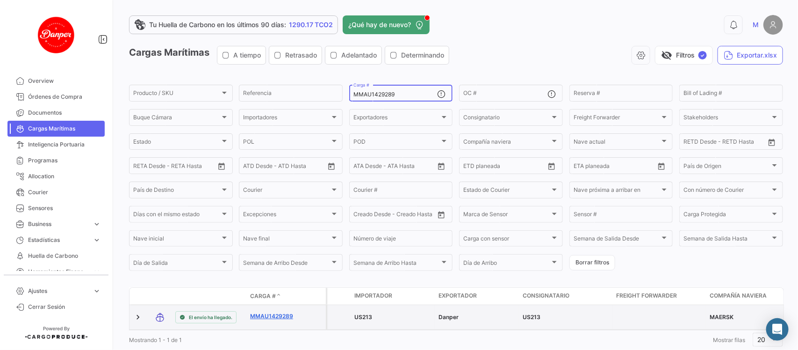
type input "MMAU1429289"
click at [284, 316] on link "MMAU1429289" at bounding box center [274, 316] width 49 height 8
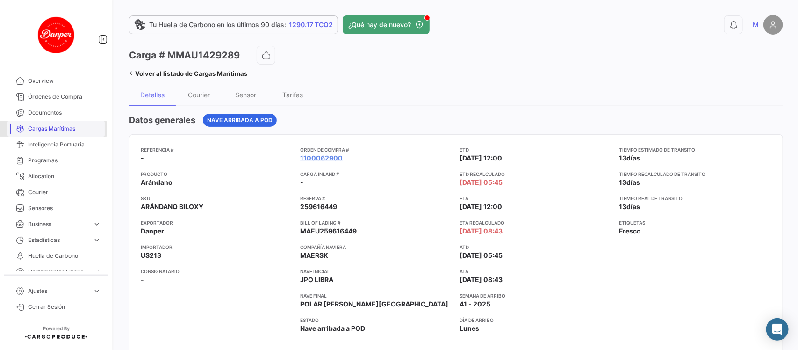
click at [49, 129] on span "Cargas Marítimas" at bounding box center [64, 128] width 73 height 8
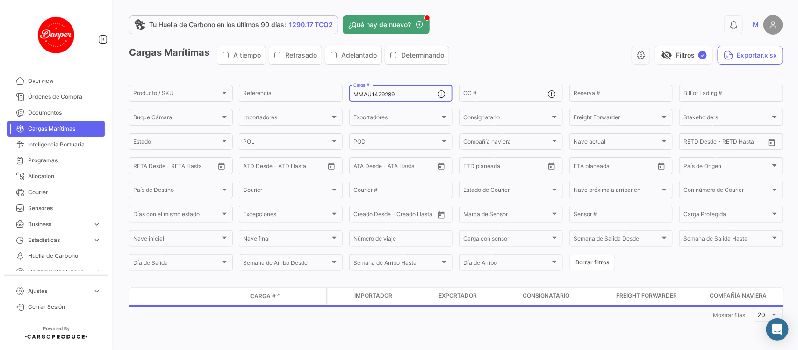
drag, startPoint x: 401, startPoint y: 94, endPoint x: 273, endPoint y: 79, distance: 129.4
click at [273, 79] on app-list-header "Cargas Marítimas A tiempo Retrasado Adelantado Determinando visibility_off Filt…" at bounding box center [456, 159] width 654 height 226
paste input "396354"
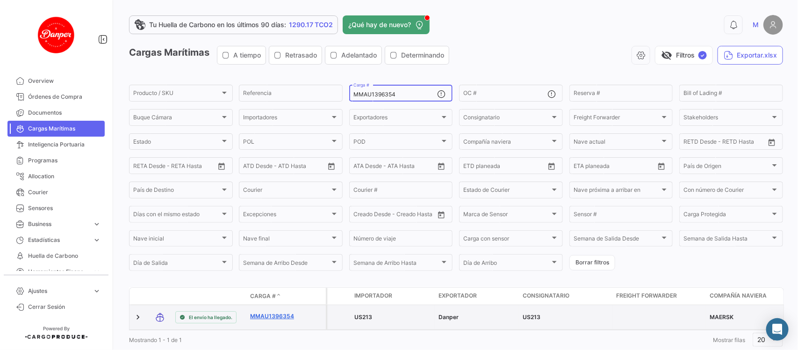
type input "MMAU1396354"
click at [271, 316] on link "MMAU1396354" at bounding box center [274, 316] width 49 height 8
